Goal: Information Seeking & Learning: Learn about a topic

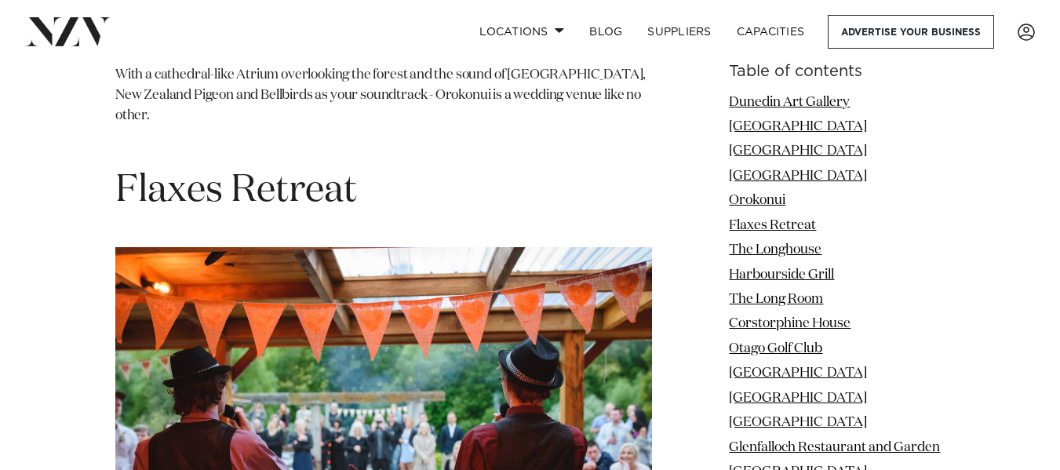
scroll to position [4003, 0]
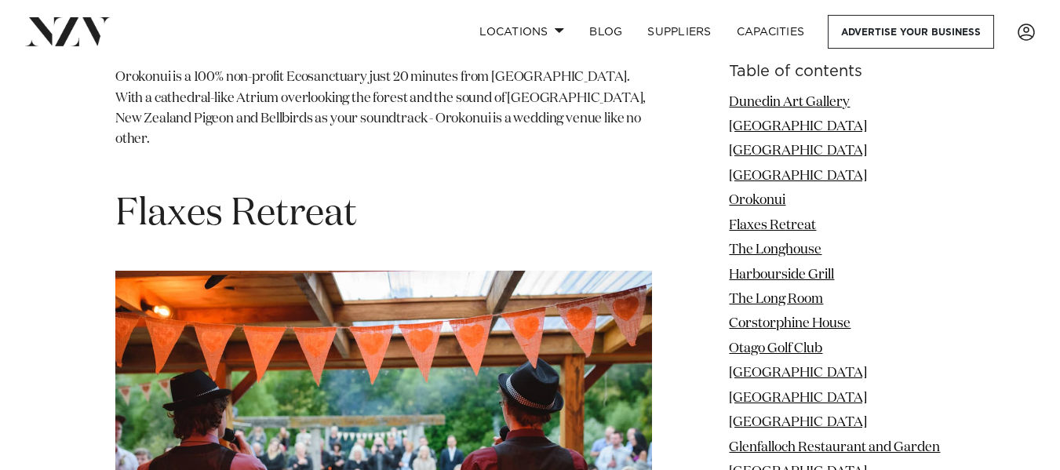
click at [210, 190] on h1 "Flaxes Retreat" at bounding box center [383, 214] width 537 height 49
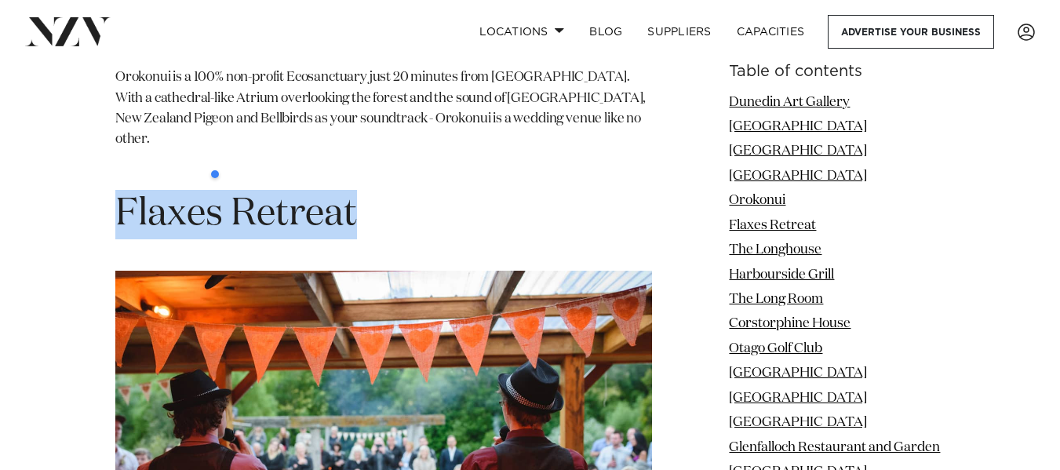
click at [213, 190] on h1 "Flaxes Retreat" at bounding box center [383, 214] width 537 height 49
copy section "Flaxes Retreat"
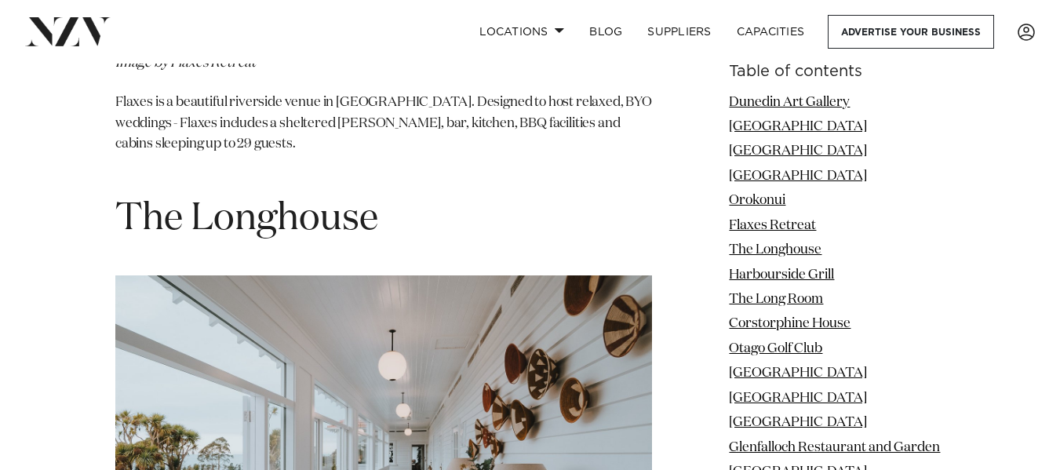
scroll to position [4552, 0]
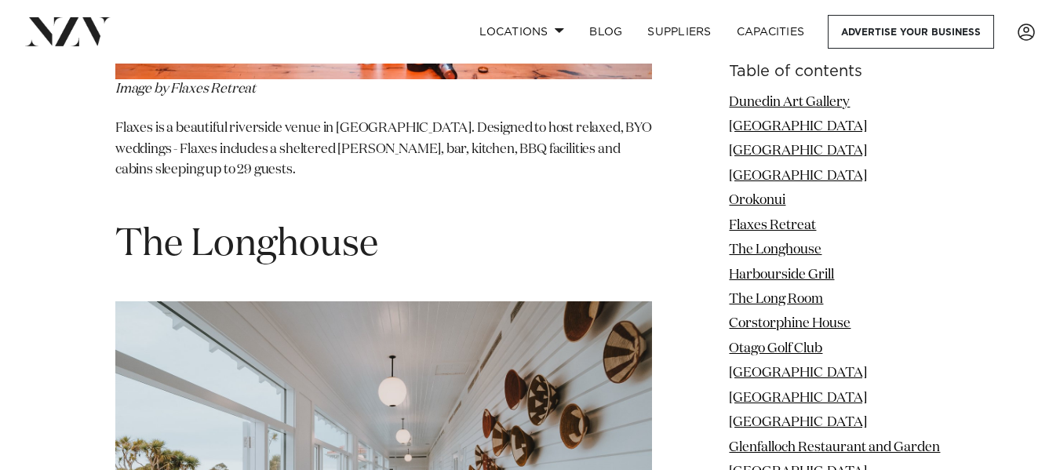
click at [257, 226] on span "The Longhouse" at bounding box center [246, 245] width 263 height 38
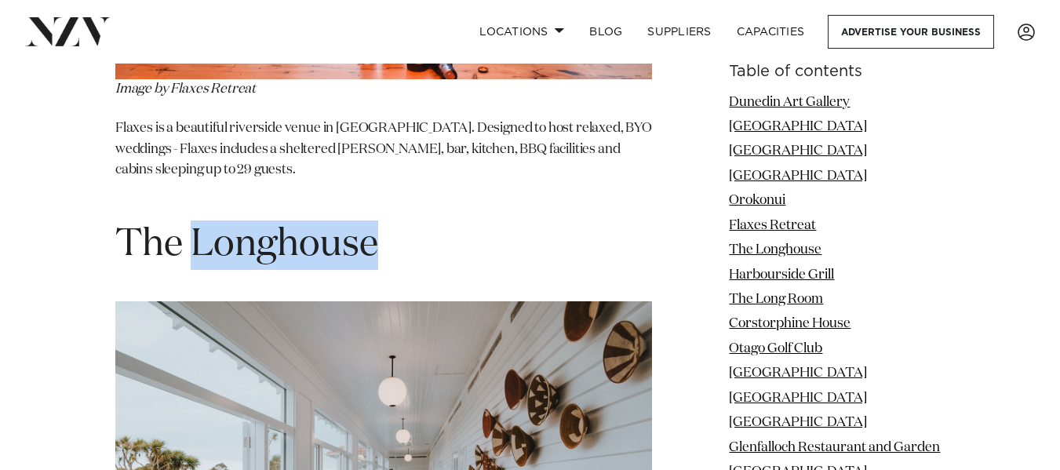
click at [257, 226] on span "The Longhouse" at bounding box center [246, 245] width 263 height 38
copy section "The Longhouse"
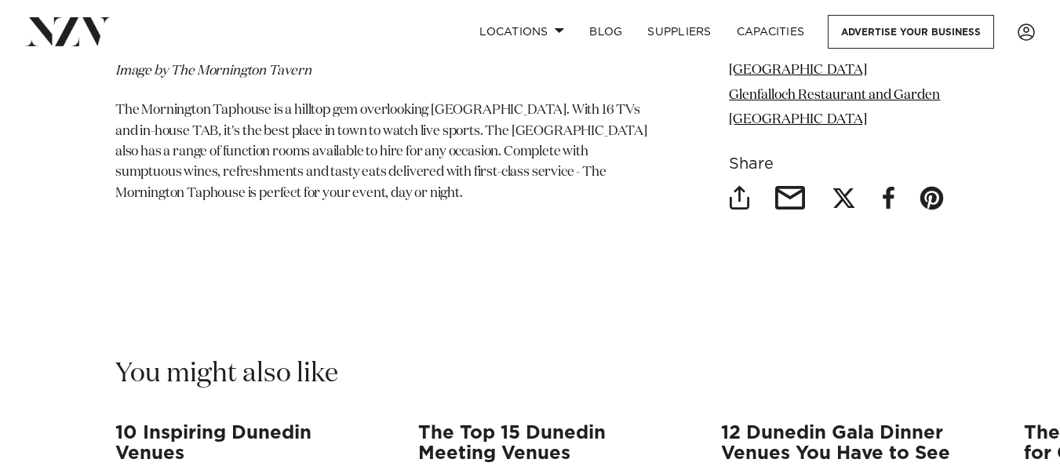
scroll to position [11302, 0]
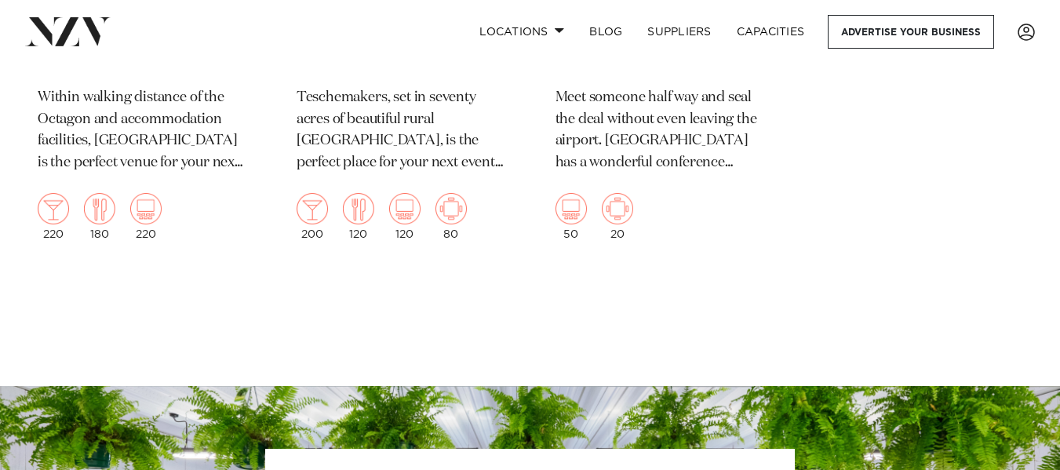
scroll to position [2590, 0]
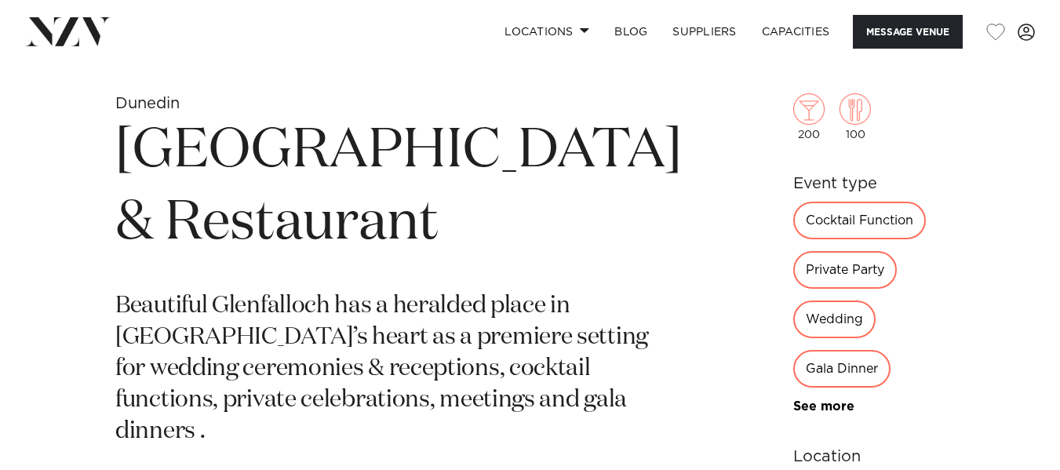
scroll to position [549, 0]
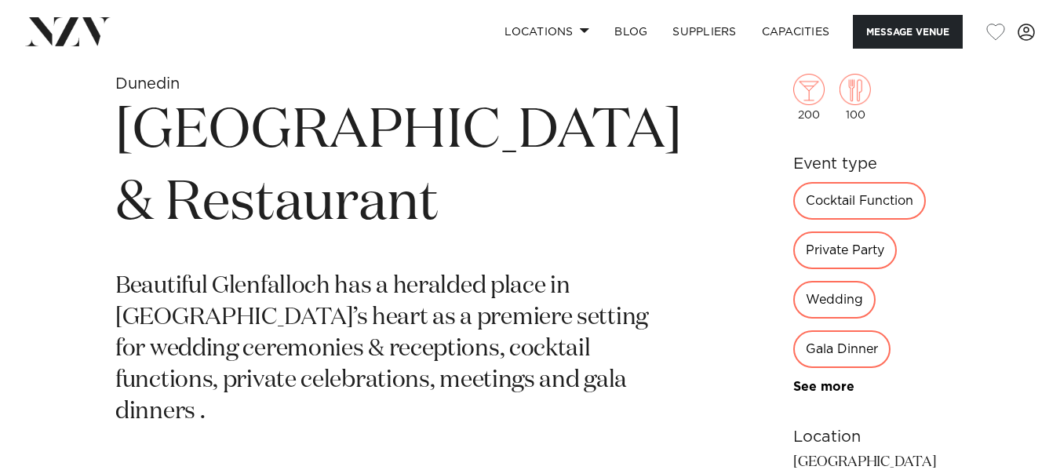
click at [793, 281] on div "Wedding" at bounding box center [834, 300] width 82 height 38
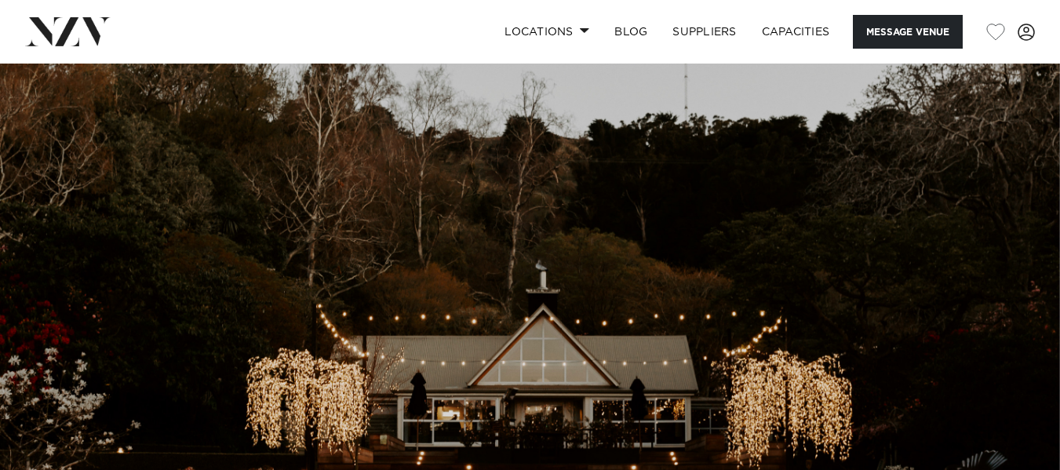
scroll to position [0, 0]
